Goal: Navigation & Orientation: Find specific page/section

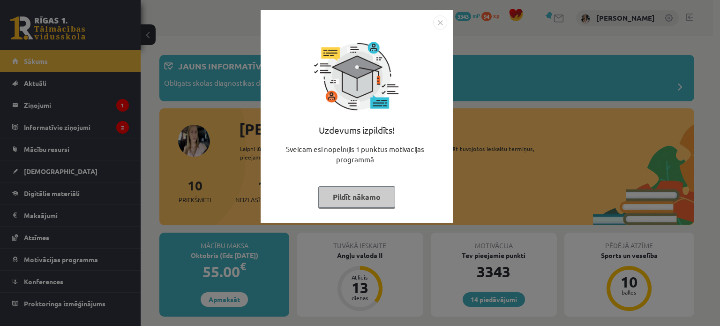
click at [341, 196] on button "Pildīt nākamo" at bounding box center [356, 197] width 77 height 22
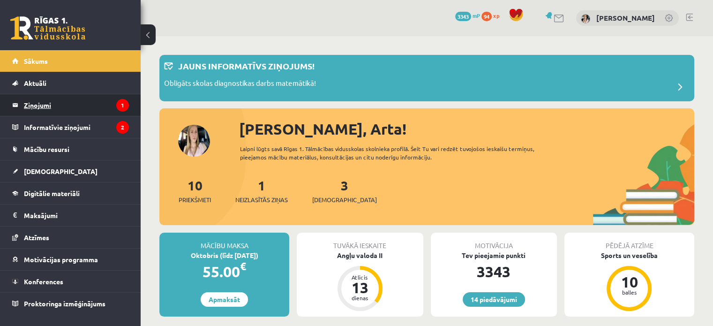
click at [54, 113] on legend "Ziņojumi 1" at bounding box center [76, 105] width 105 height 22
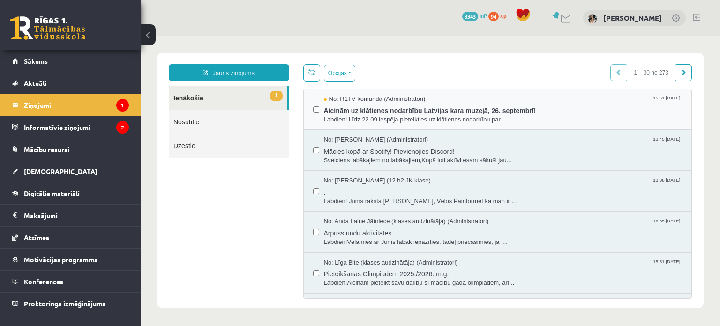
click at [550, 97] on div "No: R1TV komanda (Administratori) 15:51 16/09/2025" at bounding box center [503, 99] width 359 height 9
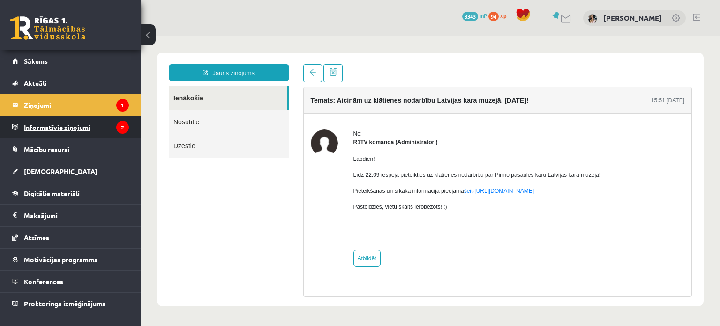
click at [65, 129] on legend "Informatīvie ziņojumi 2" at bounding box center [76, 127] width 105 height 22
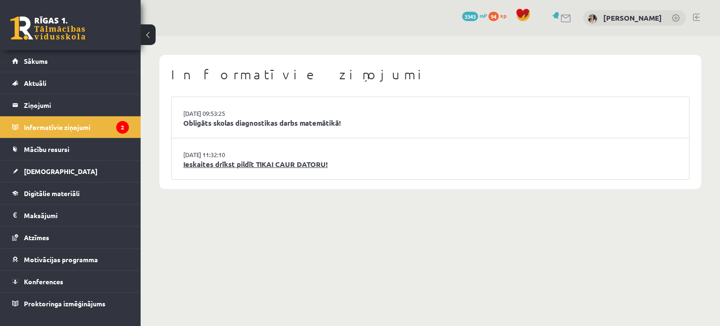
click at [263, 166] on link "Ieskaites drīkst pildīt TIKAI CAUR DATORU!" at bounding box center [430, 164] width 494 height 11
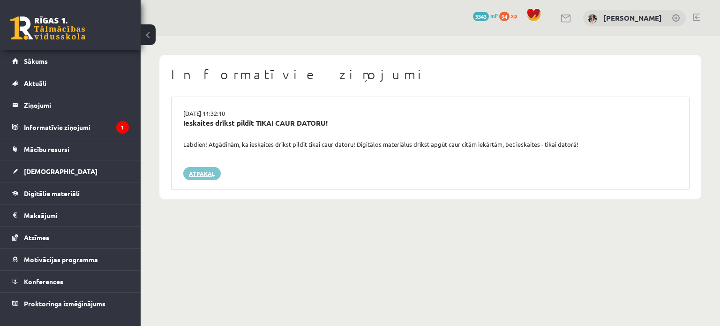
click at [201, 173] on link "Atpakaļ" at bounding box center [202, 173] width 38 height 13
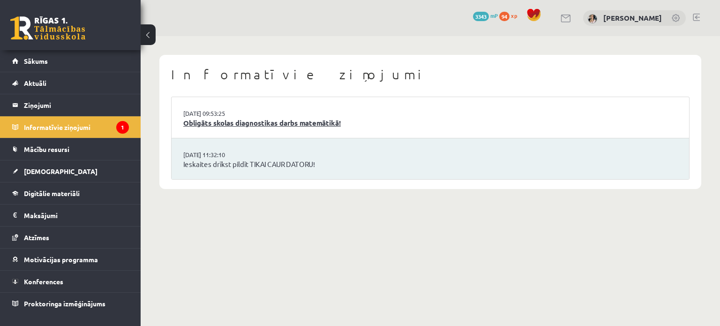
click at [204, 124] on link "Obligāts skolas diagnostikas darbs matemātikā!" at bounding box center [430, 123] width 494 height 11
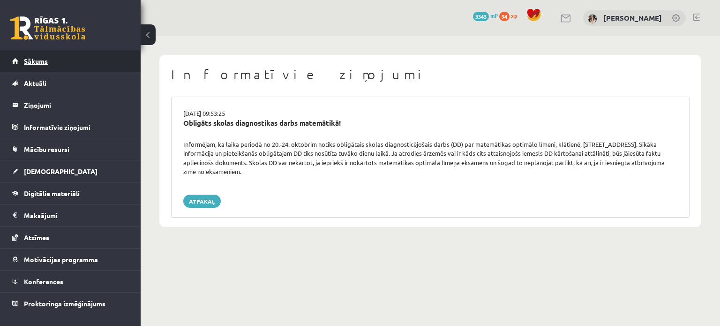
click at [29, 63] on span "Sākums" at bounding box center [36, 61] width 24 height 8
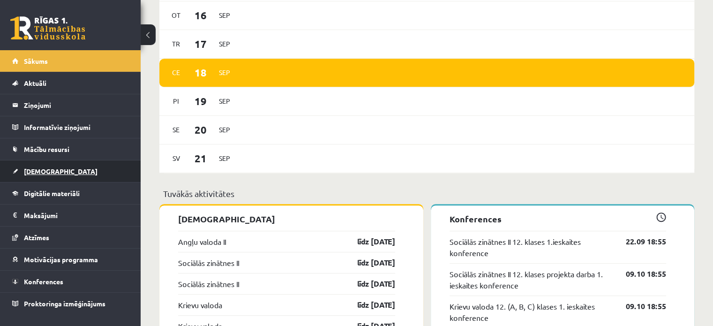
scroll to position [584, 0]
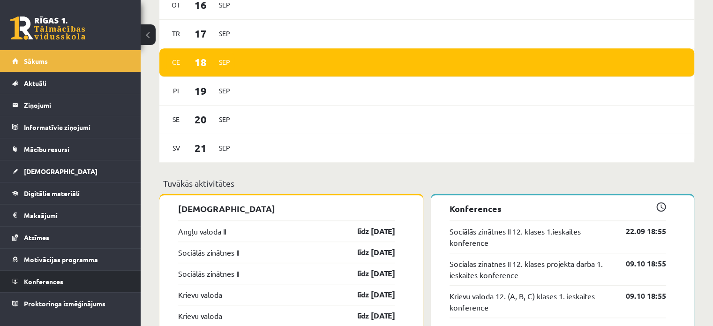
click at [41, 277] on span "Konferences" at bounding box center [43, 281] width 39 height 8
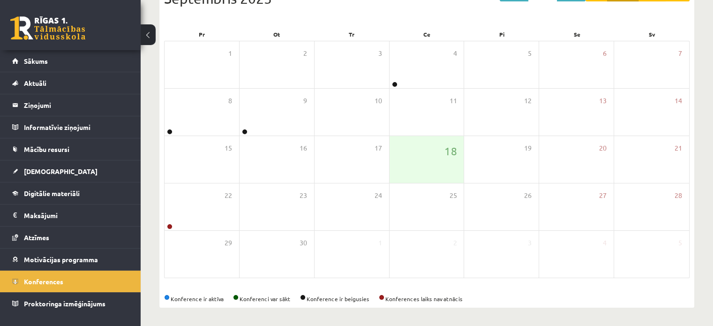
scroll to position [47, 0]
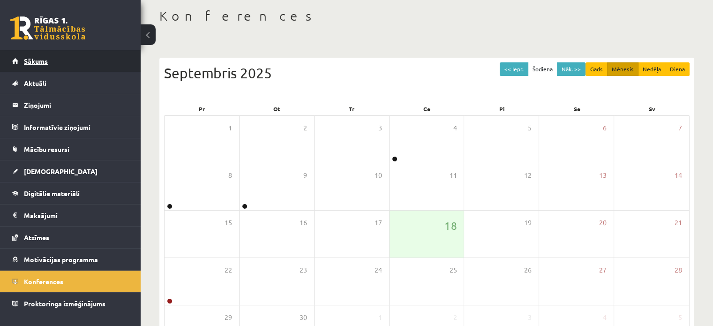
click at [26, 58] on span "Sākums" at bounding box center [36, 61] width 24 height 8
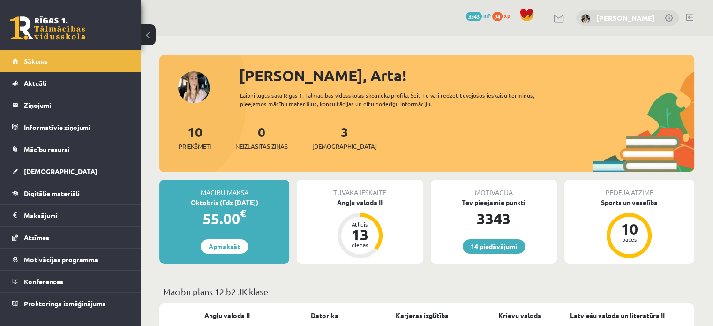
click at [639, 16] on link "[PERSON_NAME]" at bounding box center [625, 17] width 59 height 9
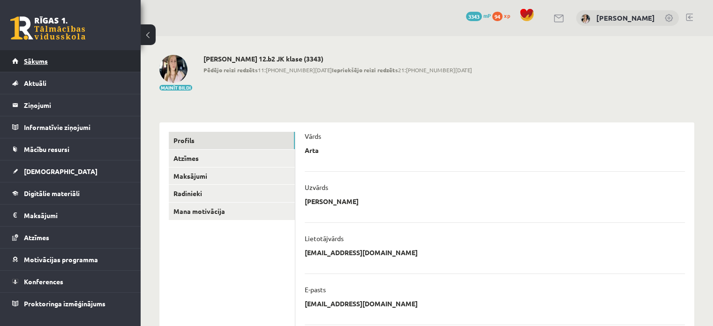
click at [25, 62] on span "Sākums" at bounding box center [36, 61] width 24 height 8
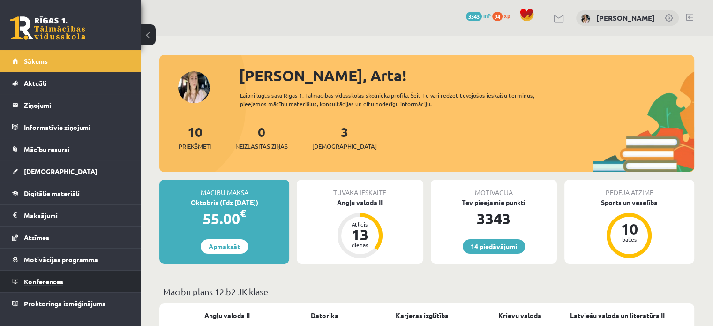
click at [49, 280] on span "Konferences" at bounding box center [43, 281] width 39 height 8
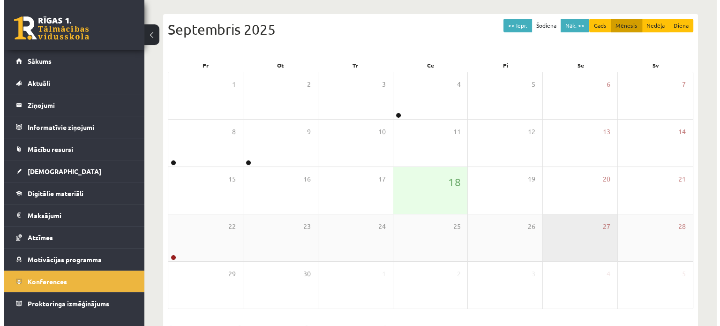
scroll to position [75, 0]
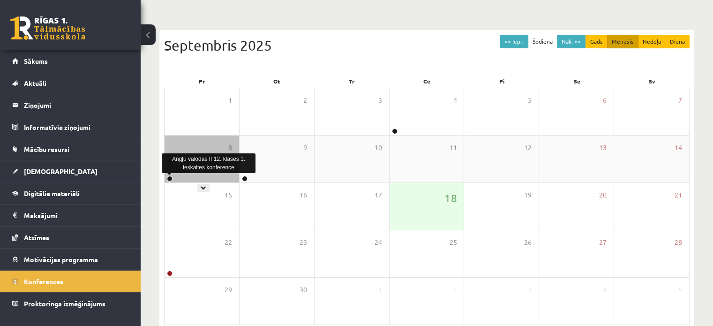
click at [168, 178] on link at bounding box center [170, 179] width 6 height 6
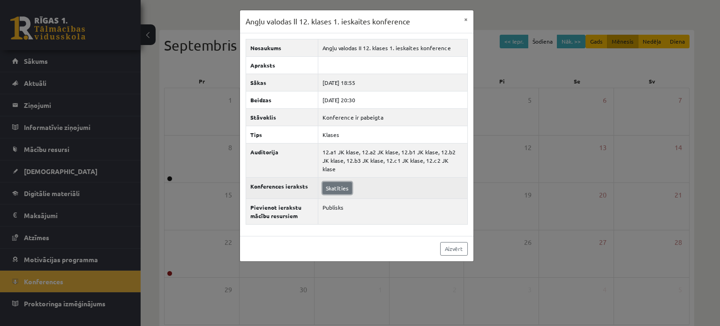
click at [332, 182] on link "Skatīties" at bounding box center [338, 188] width 30 height 12
